Goal: Information Seeking & Learning: Learn about a topic

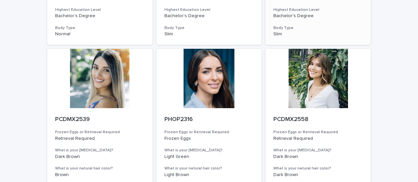
scroll to position [693, 0]
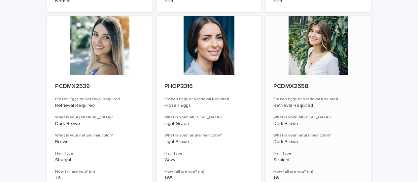
click at [303, 63] on div at bounding box center [317, 45] width 105 height 59
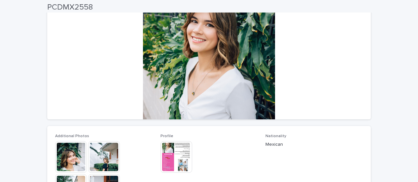
scroll to position [132, 0]
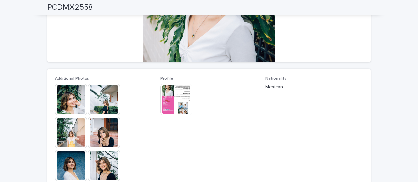
click at [312, 125] on span "Nationality Mexican" at bounding box center [313, 165] width 97 height 177
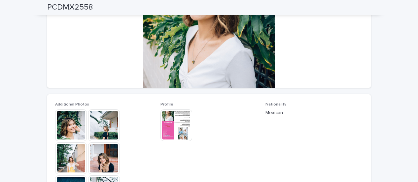
scroll to position [121, 0]
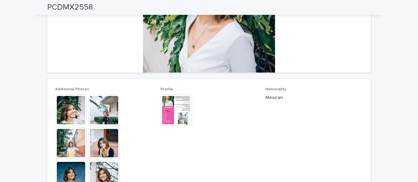
click at [166, 114] on img at bounding box center [176, 110] width 32 height 32
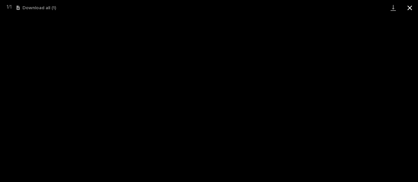
click at [411, 10] on button "Close gallery" at bounding box center [409, 8] width 16 height 16
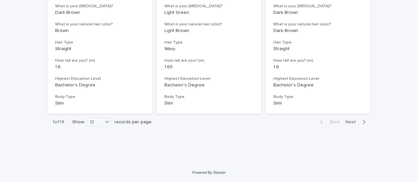
scroll to position [771, 0]
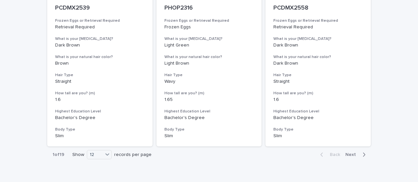
click at [349, 153] on span "Next" at bounding box center [352, 154] width 15 height 5
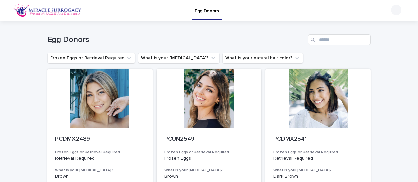
scroll to position [33, 0]
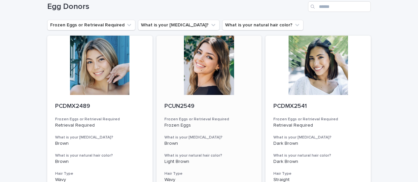
click at [199, 79] on div at bounding box center [208, 65] width 105 height 59
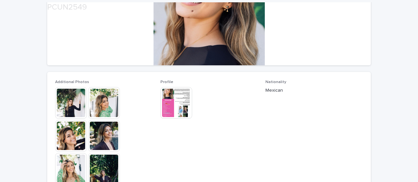
scroll to position [132, 0]
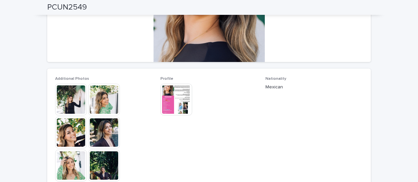
click at [325, 114] on span "Nationality Mexican" at bounding box center [313, 165] width 97 height 177
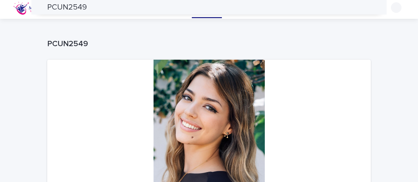
scroll to position [0, 0]
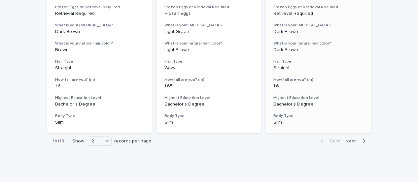
scroll to position [804, 0]
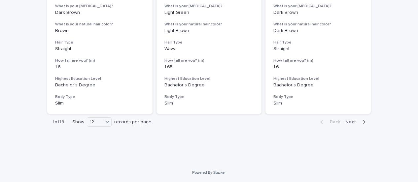
click at [351, 122] on span "Next" at bounding box center [352, 122] width 15 height 5
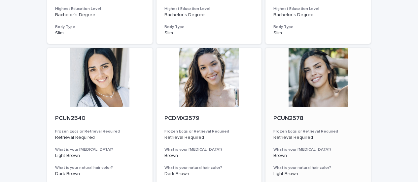
scroll to position [462, 0]
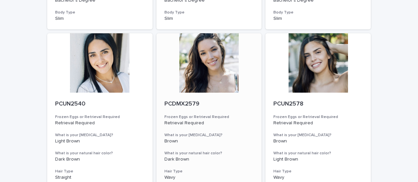
click at [193, 74] on div at bounding box center [208, 62] width 105 height 59
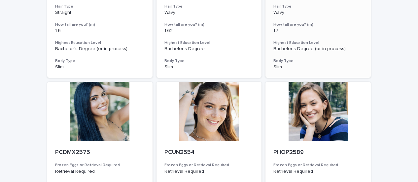
scroll to position [660, 0]
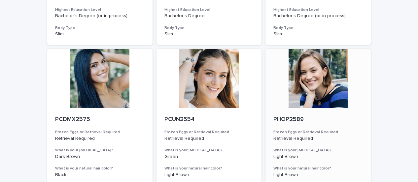
click at [307, 91] on div at bounding box center [317, 78] width 105 height 59
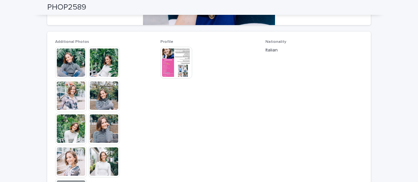
scroll to position [165, 0]
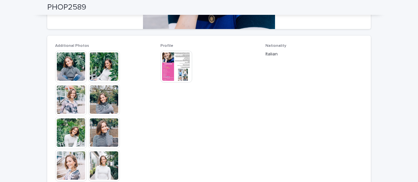
click at [175, 64] on img at bounding box center [176, 67] width 32 height 32
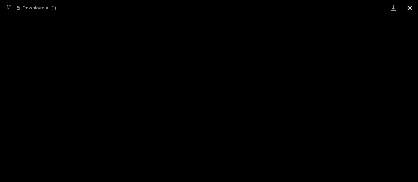
click at [406, 7] on button "Close gallery" at bounding box center [409, 8] width 16 height 16
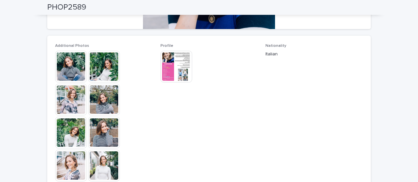
click at [72, 73] on img at bounding box center [71, 67] width 32 height 32
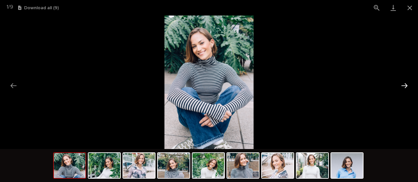
click at [403, 84] on button "Next slide" at bounding box center [404, 85] width 14 height 13
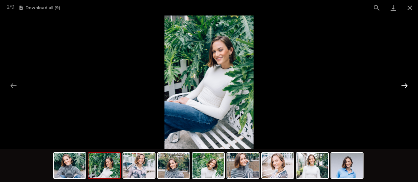
click at [400, 85] on button "Next slide" at bounding box center [404, 85] width 14 height 13
click at [399, 85] on button "Next slide" at bounding box center [404, 85] width 14 height 13
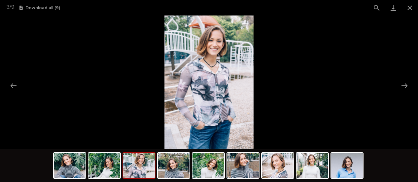
scroll to position [0, 0]
click at [396, 85] on picture at bounding box center [209, 83] width 418 height 134
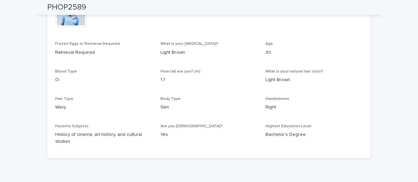
scroll to position [319, 0]
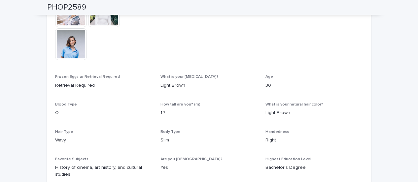
click at [62, 43] on img at bounding box center [71, 44] width 32 height 32
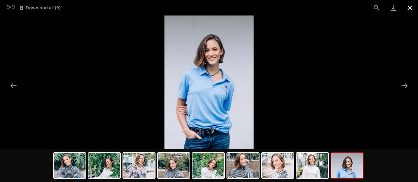
click at [407, 7] on button "Close gallery" at bounding box center [409, 8] width 16 height 16
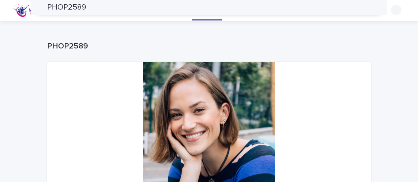
scroll to position [0, 0]
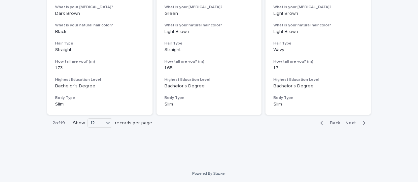
scroll to position [804, 0]
click at [349, 121] on span "Next" at bounding box center [352, 122] width 15 height 5
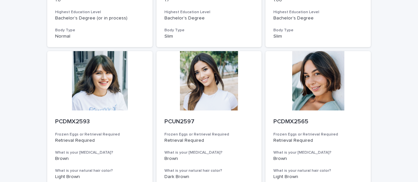
scroll to position [264, 0]
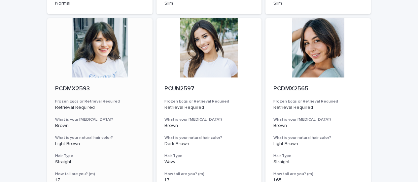
click at [97, 52] on div at bounding box center [99, 47] width 105 height 59
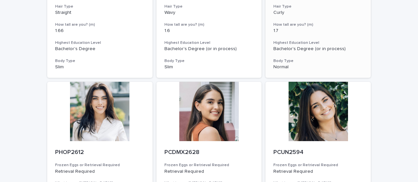
scroll to position [660, 0]
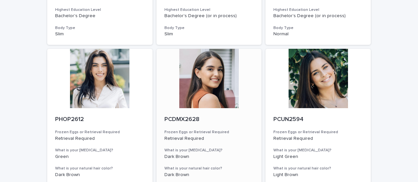
click at [210, 72] on div at bounding box center [208, 78] width 105 height 59
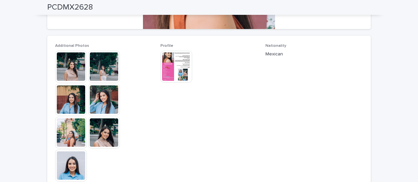
scroll to position [33, 0]
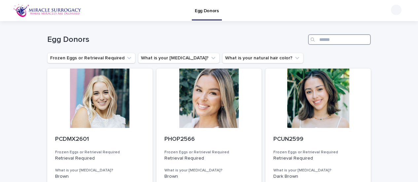
click at [329, 41] on input "Search" at bounding box center [339, 39] width 63 height 11
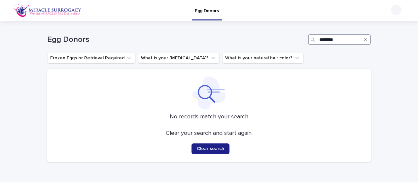
type input "********"
click at [364, 40] on icon "Search" at bounding box center [365, 39] width 3 height 3
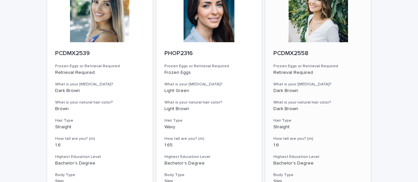
scroll to position [804, 0]
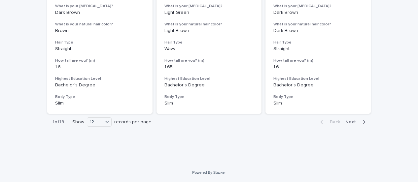
click at [351, 121] on span "Next" at bounding box center [352, 122] width 15 height 5
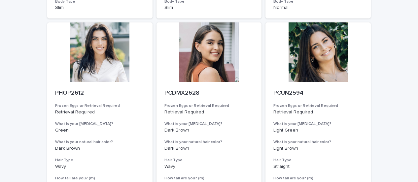
scroll to position [672, 0]
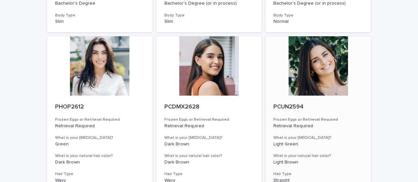
click at [325, 84] on div at bounding box center [317, 65] width 105 height 59
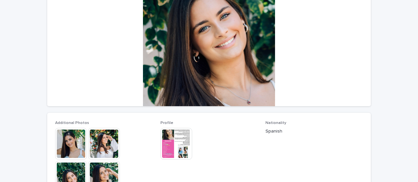
scroll to position [99, 0]
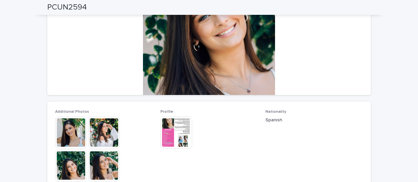
click at [340, 128] on div "Nationality Spanish" at bounding box center [313, 118] width 97 height 19
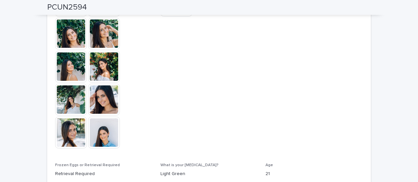
scroll to position [330, 0]
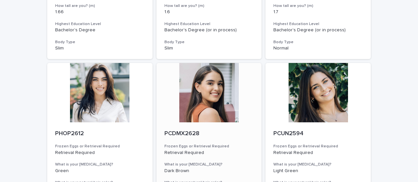
scroll to position [660, 0]
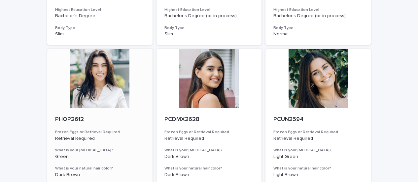
click at [101, 83] on div at bounding box center [99, 78] width 105 height 59
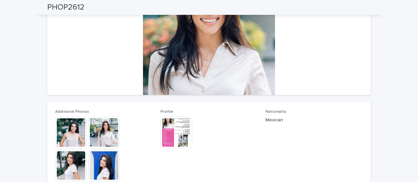
scroll to position [33, 0]
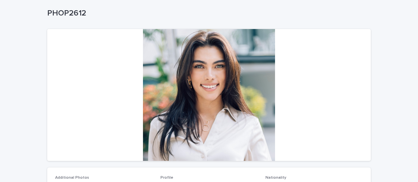
click at [185, 100] on div at bounding box center [208, 95] width 323 height 132
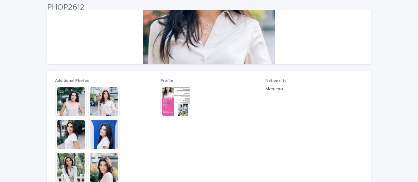
scroll to position [132, 0]
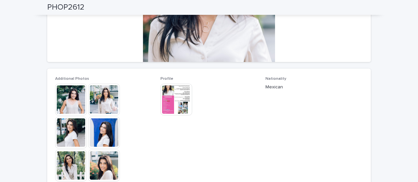
click at [182, 100] on img at bounding box center [176, 100] width 32 height 32
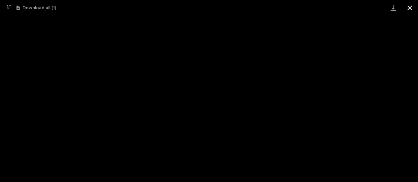
click at [409, 10] on button "Close gallery" at bounding box center [409, 8] width 16 height 16
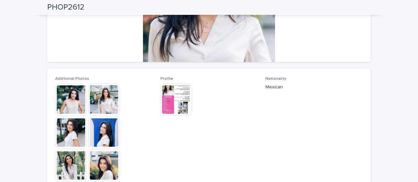
scroll to position [33, 0]
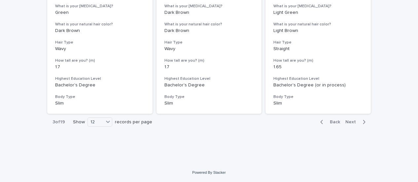
scroll to position [771, 0]
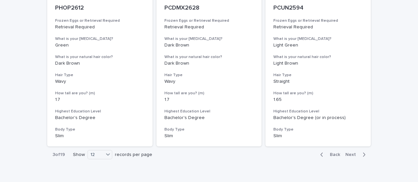
click at [348, 155] on span "Next" at bounding box center [352, 154] width 15 height 5
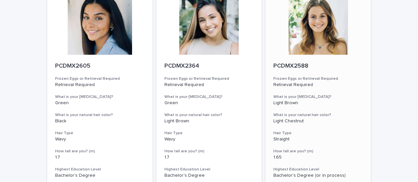
scroll to position [297, 0]
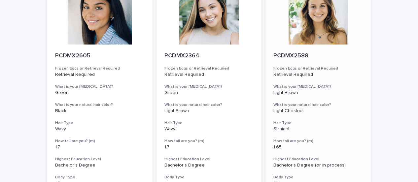
click at [315, 27] on div at bounding box center [317, 14] width 105 height 59
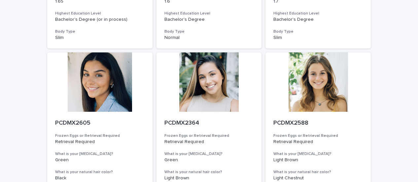
scroll to position [231, 0]
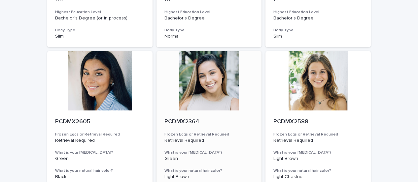
click at [201, 77] on div at bounding box center [208, 80] width 105 height 59
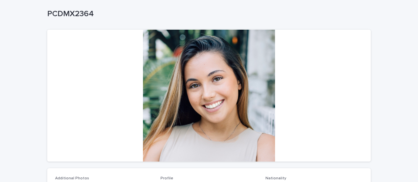
scroll to position [22, 0]
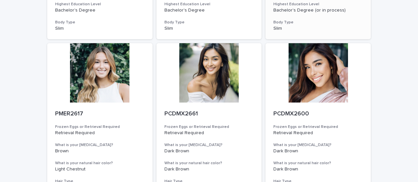
scroll to position [462, 0]
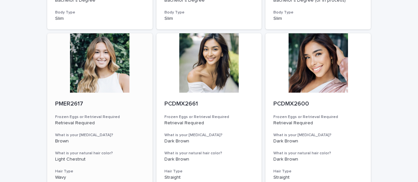
click at [91, 67] on div at bounding box center [99, 62] width 105 height 59
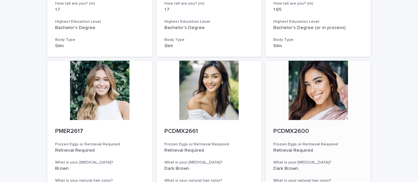
scroll to position [429, 0]
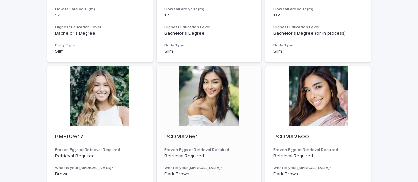
click at [204, 94] on div at bounding box center [208, 95] width 105 height 59
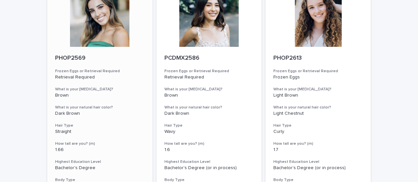
scroll to position [495, 0]
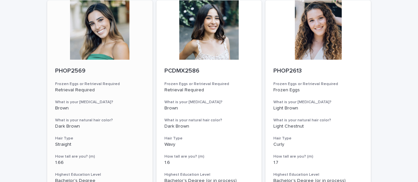
click at [95, 42] on div at bounding box center [99, 29] width 105 height 59
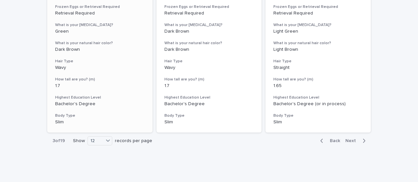
scroll to position [804, 0]
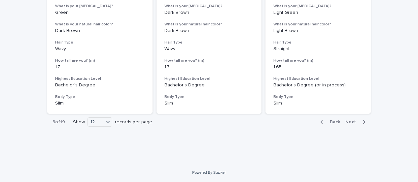
click at [349, 121] on span "Next" at bounding box center [352, 122] width 15 height 5
click at [334, 122] on span "Back" at bounding box center [333, 122] width 14 height 5
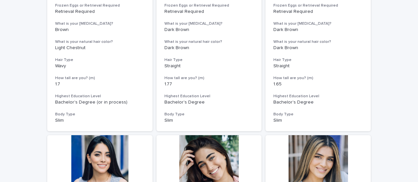
scroll to position [474, 0]
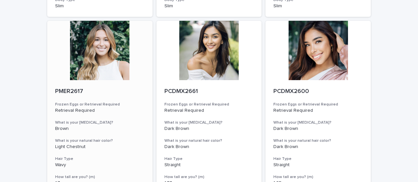
click at [84, 66] on div at bounding box center [99, 50] width 105 height 59
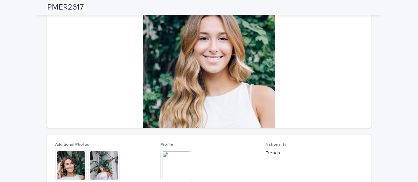
scroll to position [33, 0]
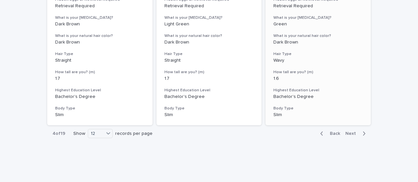
scroll to position [804, 0]
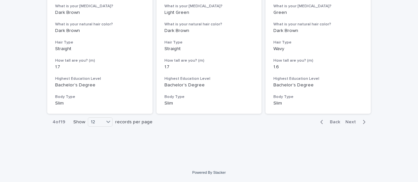
click at [349, 120] on span "Next" at bounding box center [352, 122] width 15 height 5
click at [328, 122] on span "Back" at bounding box center [333, 122] width 14 height 5
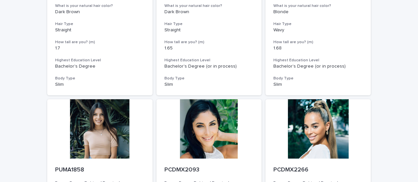
scroll to position [231, 0]
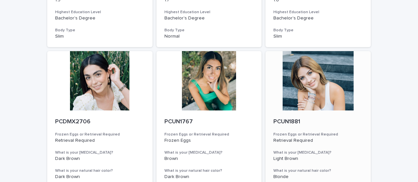
click at [321, 93] on div at bounding box center [317, 80] width 105 height 59
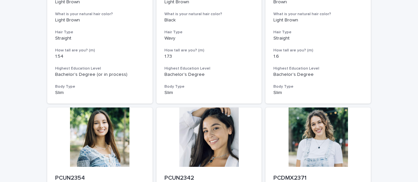
scroll to position [660, 0]
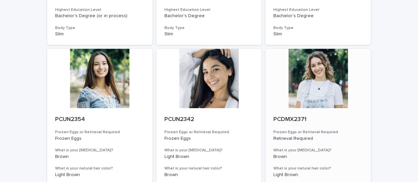
click at [324, 86] on div at bounding box center [317, 78] width 105 height 59
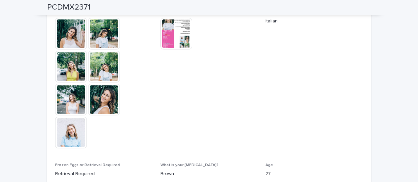
scroll to position [165, 0]
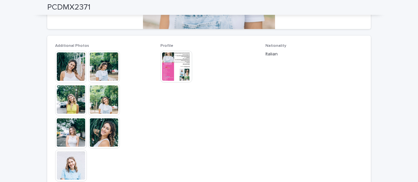
click at [69, 63] on img at bounding box center [71, 67] width 32 height 32
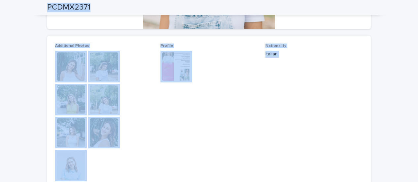
click at [69, 67] on img at bounding box center [71, 67] width 32 height 32
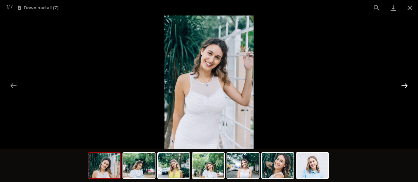
click at [404, 88] on button "Next slide" at bounding box center [404, 85] width 14 height 13
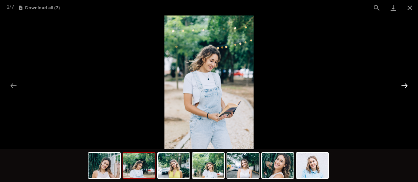
click at [404, 88] on button "Next slide" at bounding box center [404, 85] width 14 height 13
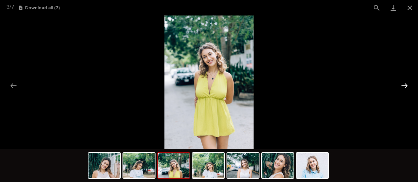
click at [404, 88] on button "Next slide" at bounding box center [404, 85] width 14 height 13
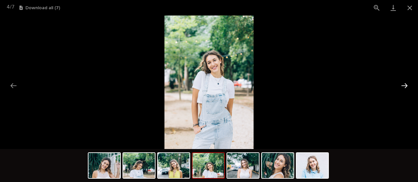
click at [404, 87] on button "Next slide" at bounding box center [404, 85] width 14 height 13
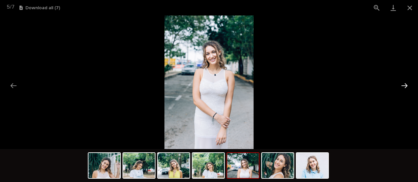
click at [404, 87] on button "Next slide" at bounding box center [404, 85] width 14 height 13
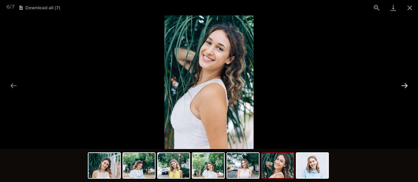
click at [404, 87] on button "Next slide" at bounding box center [404, 85] width 14 height 13
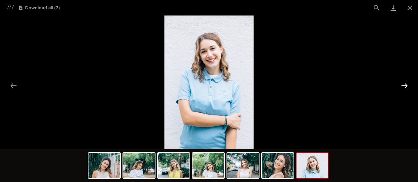
click at [404, 87] on button "Next slide" at bounding box center [404, 85] width 14 height 13
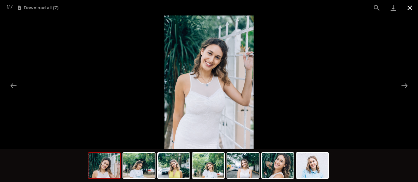
click at [410, 10] on button "Close gallery" at bounding box center [409, 8] width 16 height 16
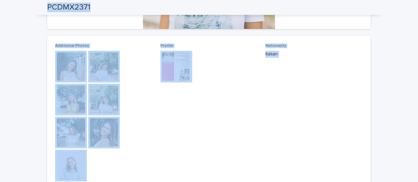
click at [174, 66] on img at bounding box center [176, 67] width 32 height 32
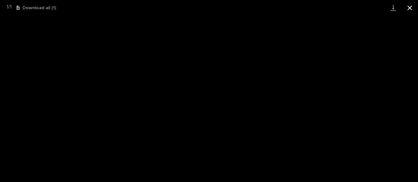
click at [412, 7] on button "Close gallery" at bounding box center [409, 8] width 16 height 16
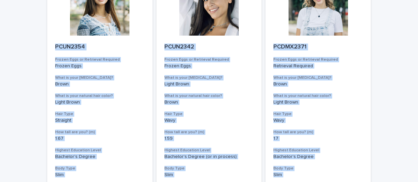
scroll to position [804, 0]
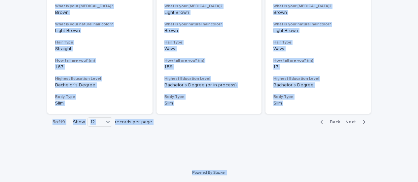
click at [347, 121] on span "Next" at bounding box center [352, 122] width 15 height 5
click at [333, 123] on span "Back" at bounding box center [333, 122] width 14 height 5
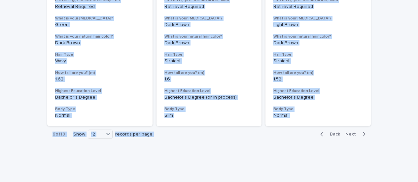
scroll to position [804, 0]
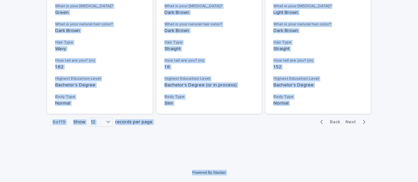
click at [349, 122] on span "Next" at bounding box center [352, 122] width 15 height 5
click at [333, 121] on span "Back" at bounding box center [333, 122] width 14 height 5
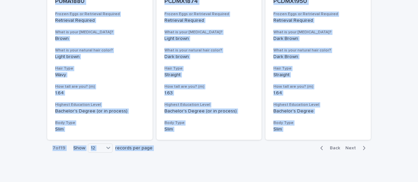
scroll to position [792, 0]
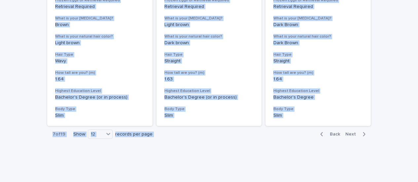
click at [346, 134] on span "Next" at bounding box center [352, 134] width 15 height 5
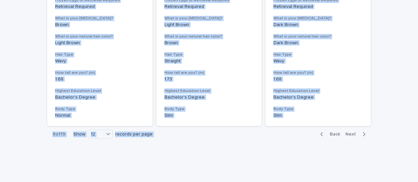
click at [330, 134] on span "Back" at bounding box center [333, 134] width 14 height 5
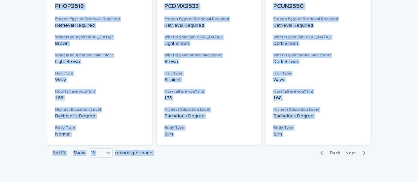
scroll to position [792, 0]
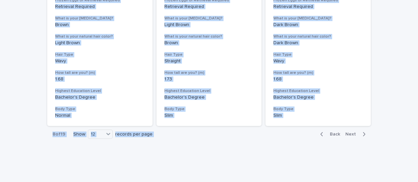
click at [347, 133] on span "Next" at bounding box center [352, 134] width 15 height 5
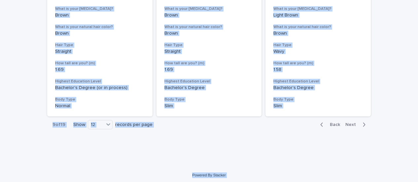
scroll to position [804, 0]
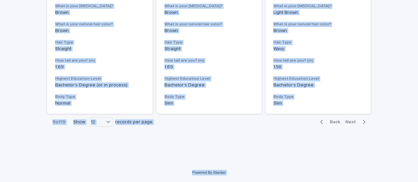
click at [349, 122] on span "Next" at bounding box center [352, 122] width 15 height 5
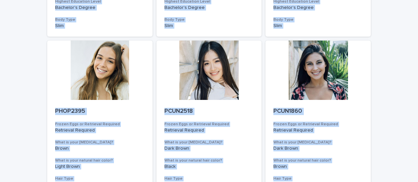
scroll to position [462, 0]
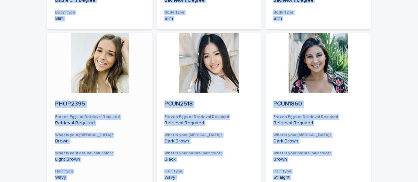
click at [91, 70] on div at bounding box center [99, 62] width 105 height 59
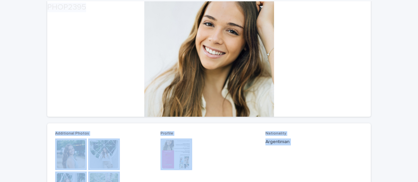
scroll to position [99, 0]
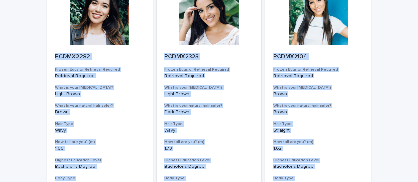
scroll to position [804, 0]
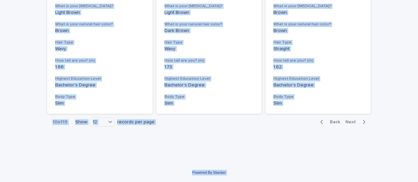
click at [349, 122] on span "Next" at bounding box center [352, 122] width 15 height 5
click at [330, 122] on span "Back" at bounding box center [333, 122] width 14 height 5
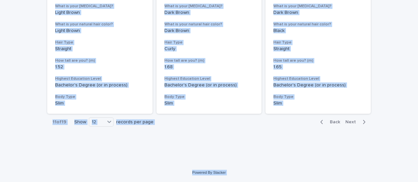
scroll to position [804, 0]
click at [351, 123] on span "Next" at bounding box center [352, 122] width 15 height 5
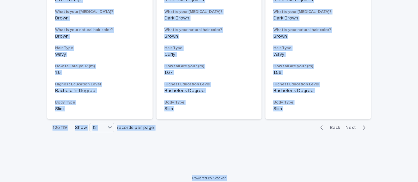
scroll to position [804, 0]
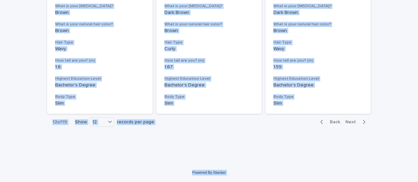
click at [348, 122] on span "Next" at bounding box center [352, 122] width 15 height 5
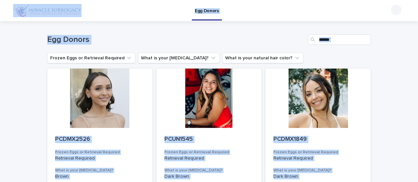
scroll to position [33, 0]
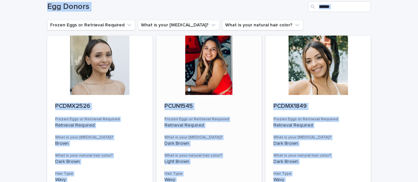
click at [218, 79] on div at bounding box center [208, 65] width 105 height 59
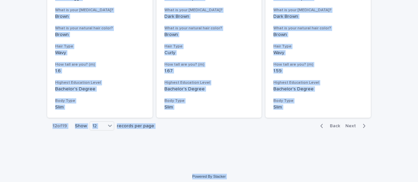
scroll to position [804, 0]
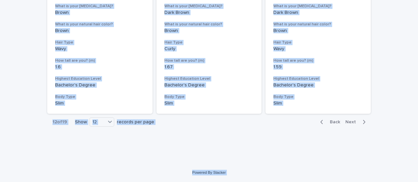
click at [350, 122] on span "Next" at bounding box center [352, 122] width 15 height 5
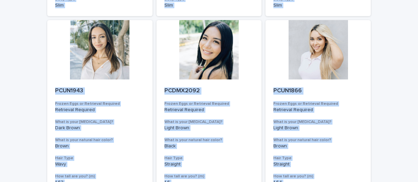
scroll to position [474, 0]
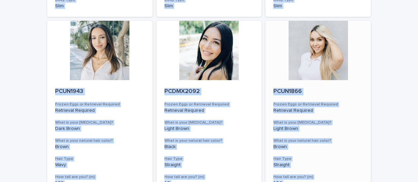
click at [311, 69] on div at bounding box center [317, 50] width 105 height 59
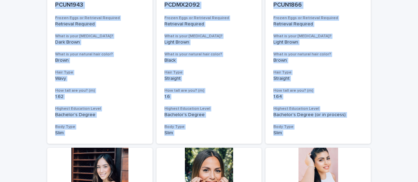
scroll to position [627, 0]
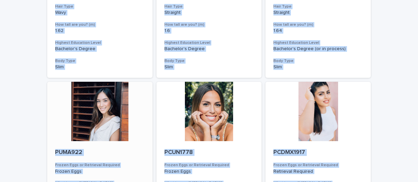
click at [93, 110] on div at bounding box center [99, 111] width 105 height 59
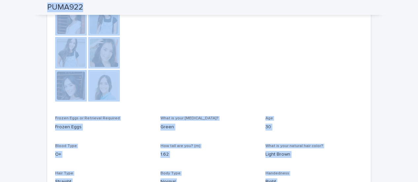
scroll to position [165, 0]
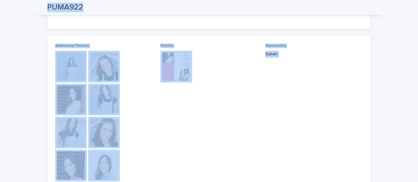
click at [66, 68] on img at bounding box center [71, 67] width 32 height 32
click at [67, 68] on img at bounding box center [71, 67] width 32 height 32
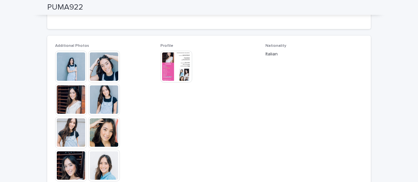
click at [67, 68] on img at bounding box center [71, 67] width 32 height 32
click at [67, 68] on div at bounding box center [209, 83] width 418 height 134
click at [67, 68] on img at bounding box center [71, 67] width 32 height 32
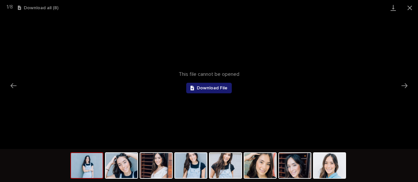
click at [206, 90] on span "Download File" at bounding box center [212, 88] width 31 height 5
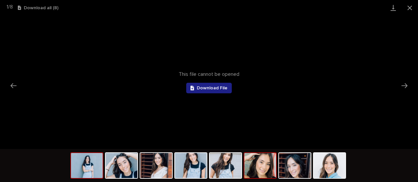
click at [265, 170] on img at bounding box center [260, 165] width 32 height 25
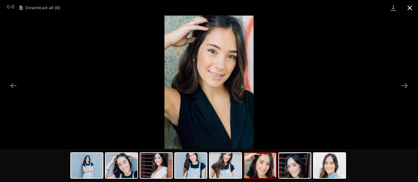
click at [410, 10] on button "Close gallery" at bounding box center [409, 8] width 16 height 16
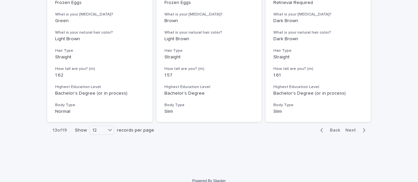
scroll to position [804, 0]
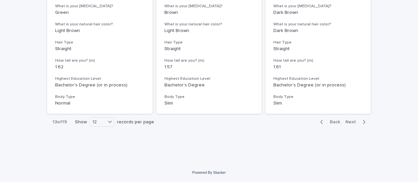
click at [347, 122] on span "Next" at bounding box center [352, 122] width 15 height 5
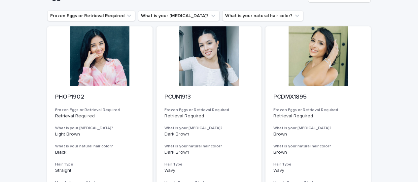
scroll to position [33, 0]
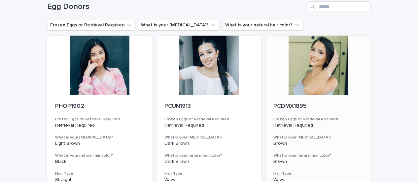
click at [315, 75] on div at bounding box center [317, 65] width 105 height 59
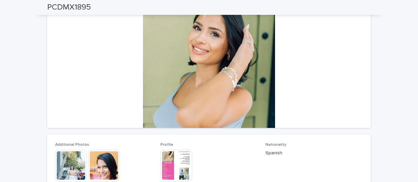
scroll to position [33, 0]
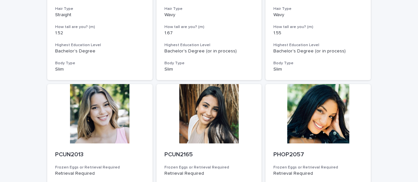
scroll to position [297, 0]
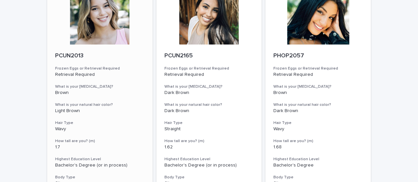
click at [90, 30] on div at bounding box center [99, 14] width 105 height 59
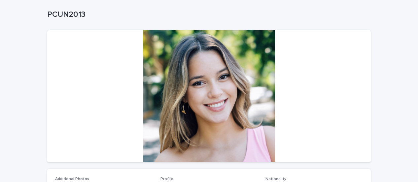
scroll to position [165, 0]
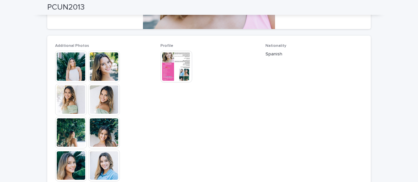
click at [337, 122] on span "Nationality Spanish" at bounding box center [313, 116] width 97 height 144
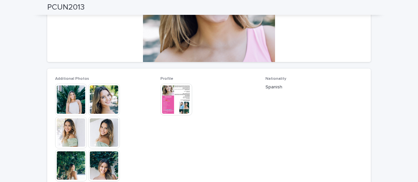
scroll to position [33, 0]
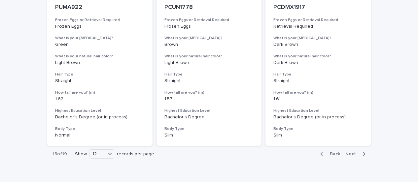
scroll to position [804, 0]
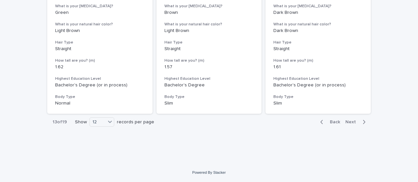
click at [350, 122] on span "Next" at bounding box center [352, 122] width 15 height 5
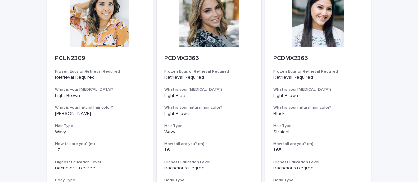
scroll to position [474, 0]
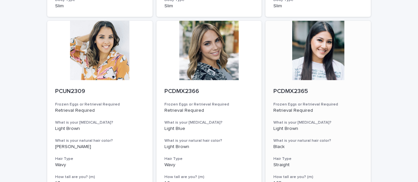
click at [320, 55] on div at bounding box center [317, 50] width 105 height 59
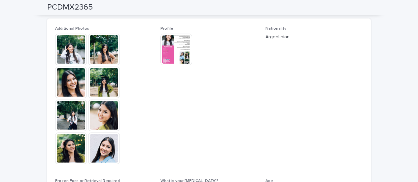
scroll to position [181, 0]
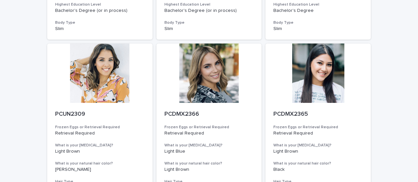
scroll to position [462, 0]
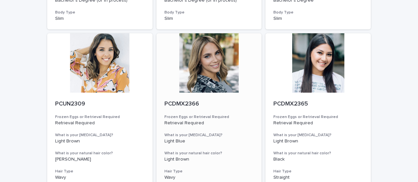
click at [211, 71] on div at bounding box center [208, 62] width 105 height 59
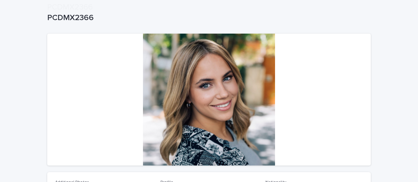
scroll to position [132, 0]
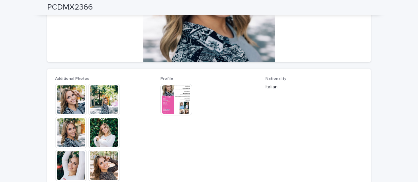
click at [238, 116] on div "This file cannot be opened Download File" at bounding box center [208, 100] width 97 height 33
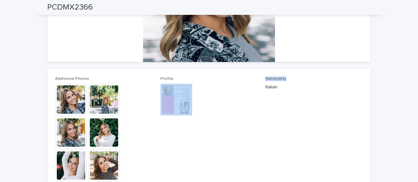
click at [238, 116] on div "This file cannot be opened Download File" at bounding box center [208, 100] width 97 height 33
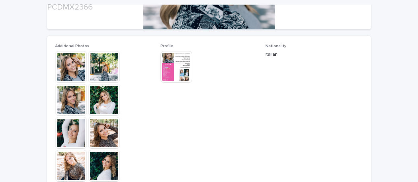
scroll to position [165, 0]
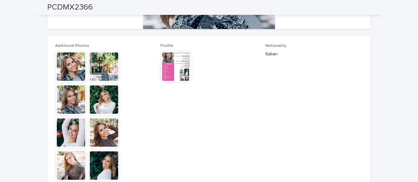
click at [106, 104] on img at bounding box center [104, 100] width 32 height 32
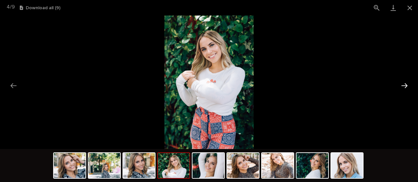
click at [403, 84] on button "Next slide" at bounding box center [404, 85] width 14 height 13
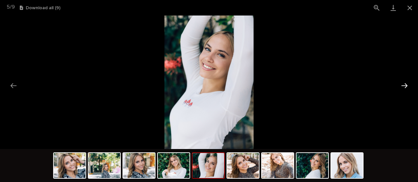
click at [403, 85] on button "Next slide" at bounding box center [404, 85] width 14 height 13
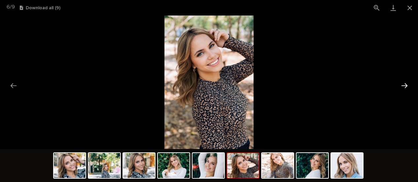
click at [403, 85] on button "Next slide" at bounding box center [404, 85] width 14 height 13
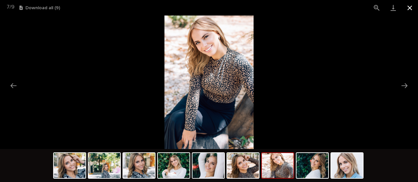
click at [409, 7] on button "Close gallery" at bounding box center [409, 8] width 16 height 16
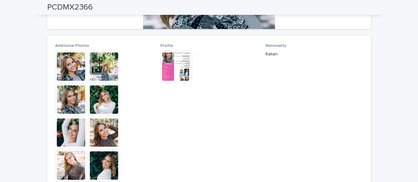
click at [409, 7] on button "Close gallery" at bounding box center [409, 8] width 16 height 16
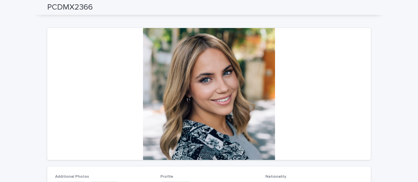
scroll to position [33, 0]
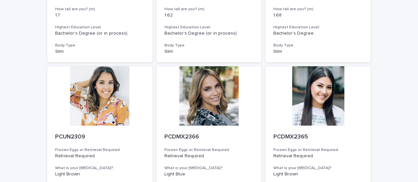
scroll to position [462, 0]
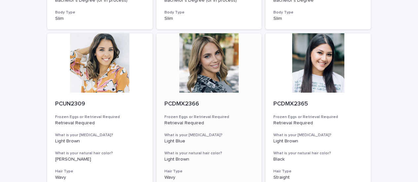
click at [188, 74] on div at bounding box center [208, 62] width 105 height 59
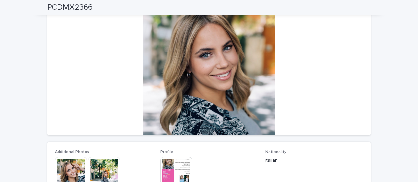
scroll to position [49, 0]
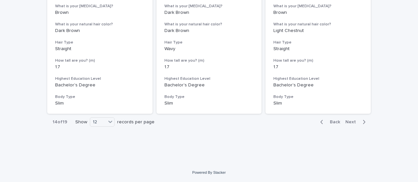
click at [350, 121] on span "Next" at bounding box center [352, 122] width 15 height 5
click at [330, 120] on span "Back" at bounding box center [333, 122] width 14 height 5
click at [346, 122] on span "Next" at bounding box center [352, 122] width 15 height 5
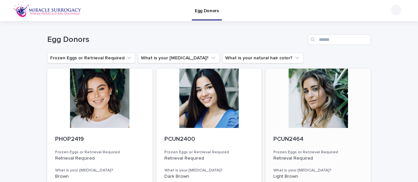
click at [292, 95] on div at bounding box center [317, 98] width 105 height 59
click at [97, 112] on div at bounding box center [99, 98] width 105 height 59
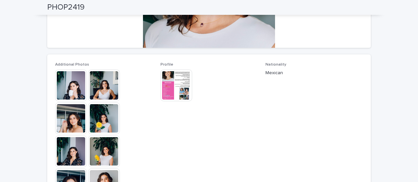
scroll to position [132, 0]
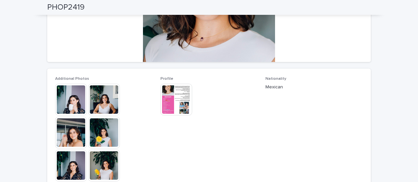
click at [72, 97] on img at bounding box center [71, 100] width 32 height 32
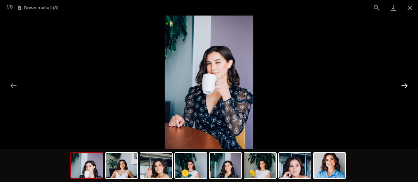
click at [402, 84] on button "Next slide" at bounding box center [404, 85] width 14 height 13
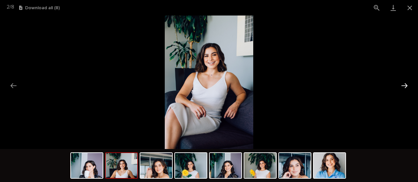
click at [402, 84] on button "Next slide" at bounding box center [404, 85] width 14 height 13
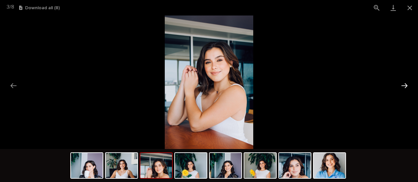
click at [402, 84] on button "Next slide" at bounding box center [404, 85] width 14 height 13
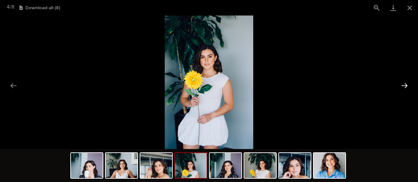
click at [402, 84] on button "Next slide" at bounding box center [404, 85] width 14 height 13
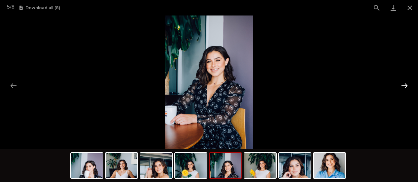
click at [402, 84] on button "Next slide" at bounding box center [404, 85] width 14 height 13
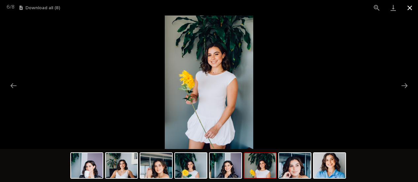
click at [408, 10] on button "Close gallery" at bounding box center [409, 8] width 16 height 16
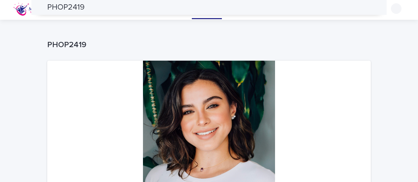
scroll to position [0, 0]
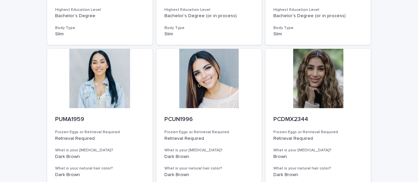
scroll to position [804, 0]
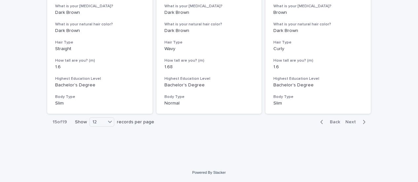
click at [346, 121] on span "Next" at bounding box center [352, 122] width 15 height 5
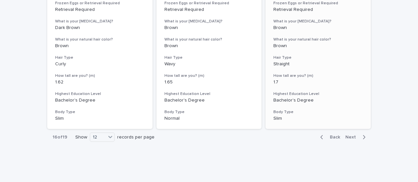
scroll to position [804, 0]
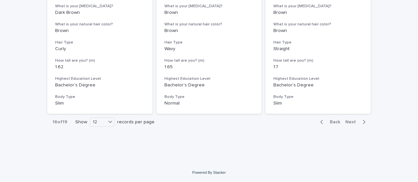
click at [348, 122] on span "Next" at bounding box center [352, 122] width 15 height 5
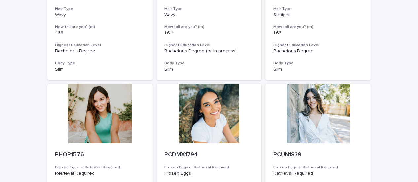
scroll to position [231, 0]
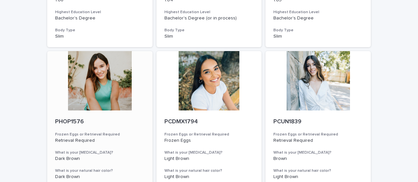
click at [83, 85] on div at bounding box center [99, 80] width 105 height 59
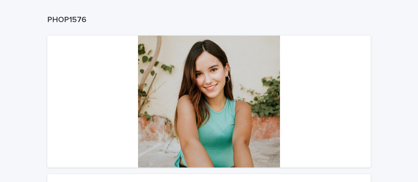
scroll to position [99, 0]
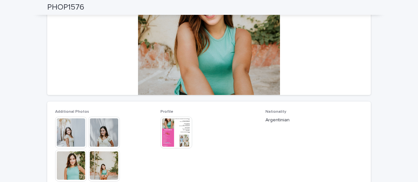
click at [349, 116] on div "Argentinian" at bounding box center [313, 119] width 97 height 8
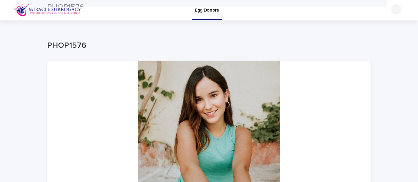
scroll to position [0, 0]
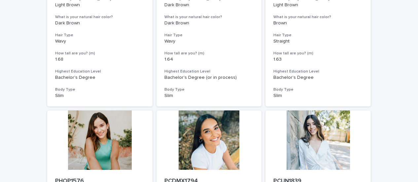
scroll to position [231, 0]
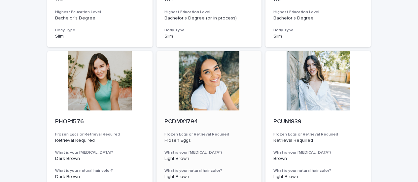
click at [214, 85] on div at bounding box center [208, 80] width 105 height 59
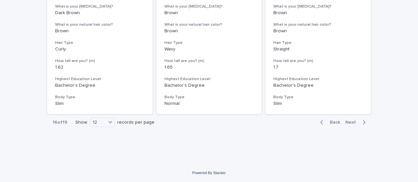
scroll to position [804, 0]
click at [350, 123] on span "Next" at bounding box center [352, 122] width 15 height 5
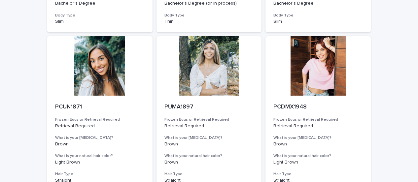
scroll to position [705, 0]
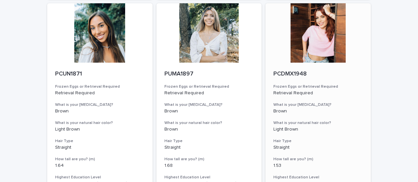
click at [302, 55] on div at bounding box center [317, 32] width 105 height 59
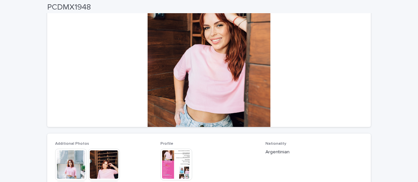
scroll to position [33, 0]
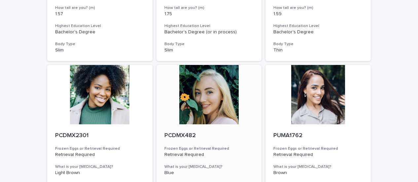
scroll to position [429, 0]
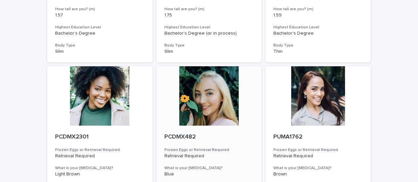
click at [206, 91] on div at bounding box center [208, 95] width 105 height 59
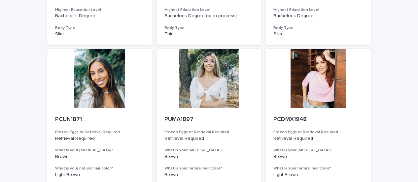
scroll to position [804, 0]
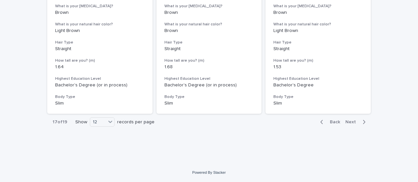
click at [348, 123] on span "Next" at bounding box center [352, 122] width 15 height 5
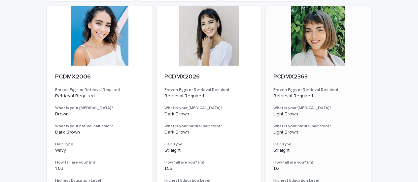
scroll to position [66, 0]
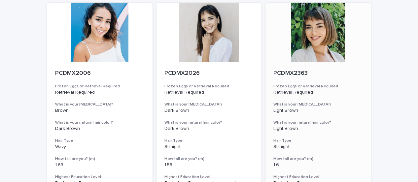
click at [311, 50] on div at bounding box center [317, 32] width 105 height 59
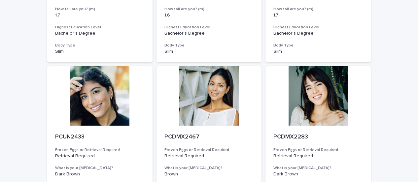
scroll to position [462, 0]
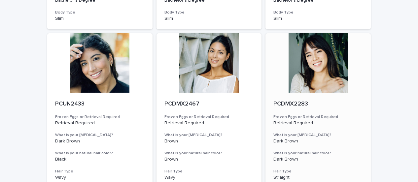
click at [312, 82] on div at bounding box center [317, 62] width 105 height 59
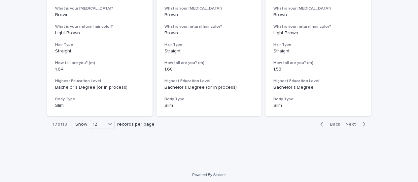
scroll to position [804, 0]
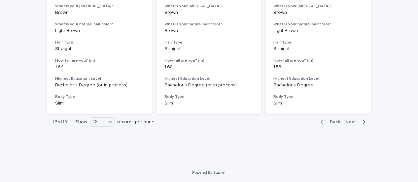
click at [353, 123] on span "Next" at bounding box center [352, 122] width 15 height 5
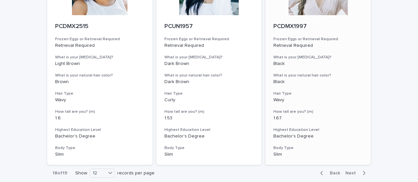
scroll to position [804, 0]
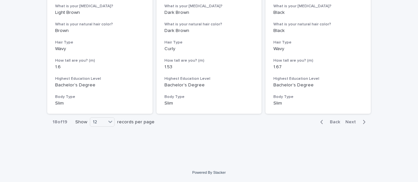
click at [348, 121] on span "Next" at bounding box center [352, 122] width 15 height 5
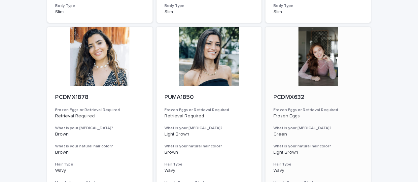
scroll to position [264, 0]
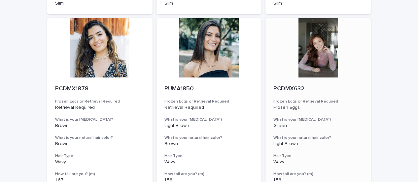
click at [328, 64] on div at bounding box center [317, 47] width 105 height 59
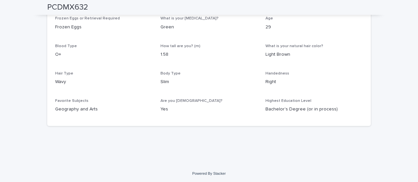
scroll to position [313, 0]
